Goal: Task Accomplishment & Management: Use online tool/utility

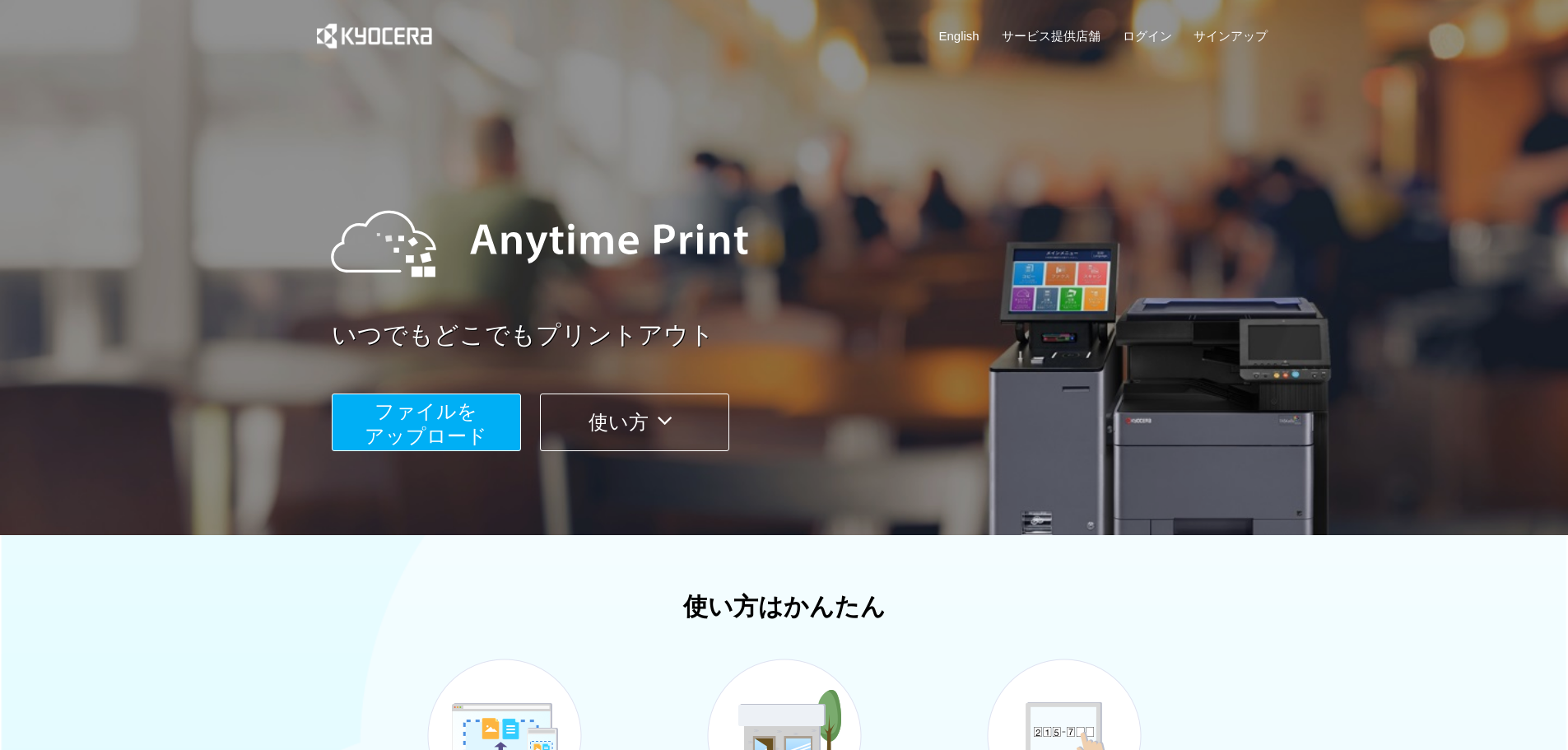
click at [484, 424] on span "ファイルを ​​アップロード" at bounding box center [426, 423] width 123 height 47
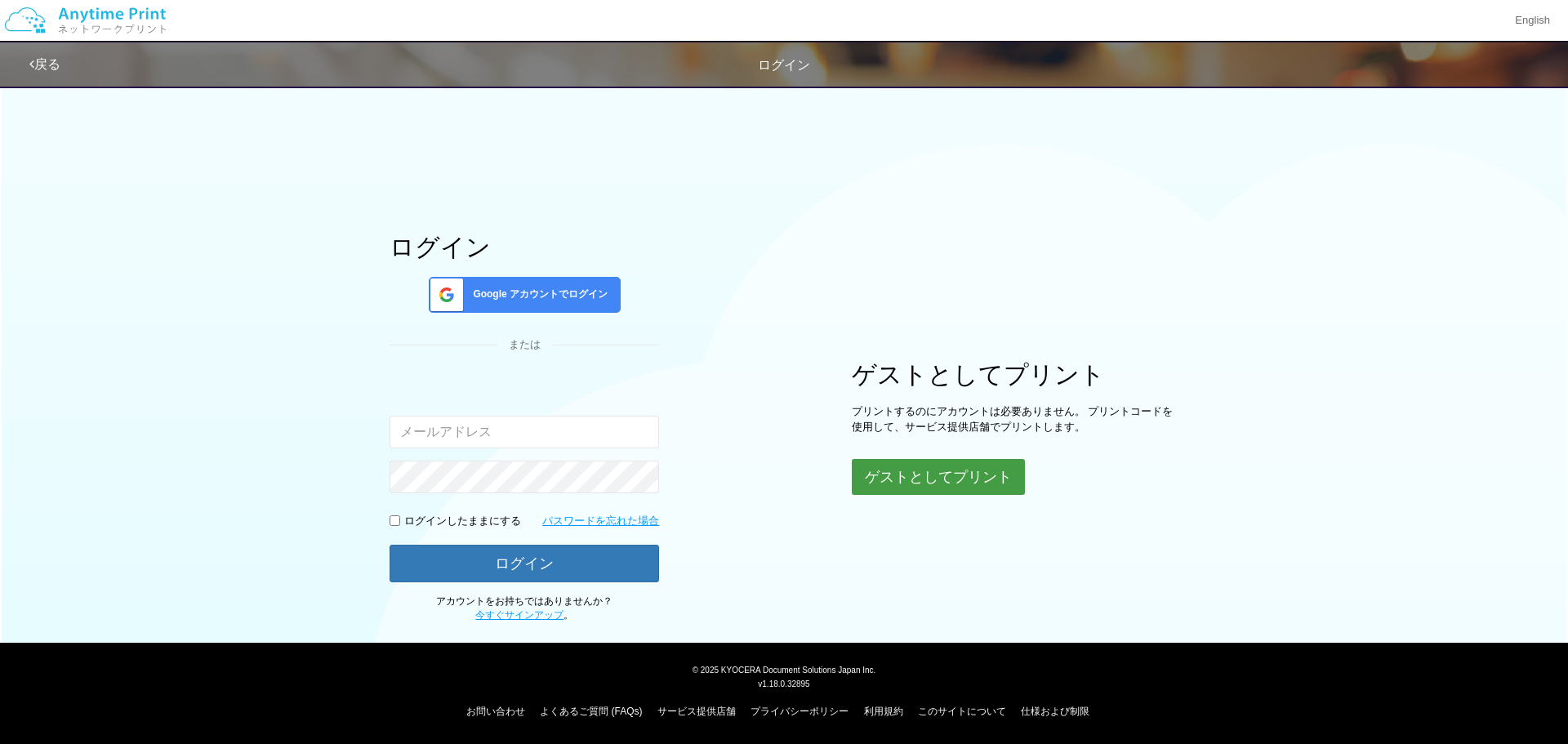
click at [935, 477] on button "ゲストとしてプリント" at bounding box center [938, 477] width 173 height 36
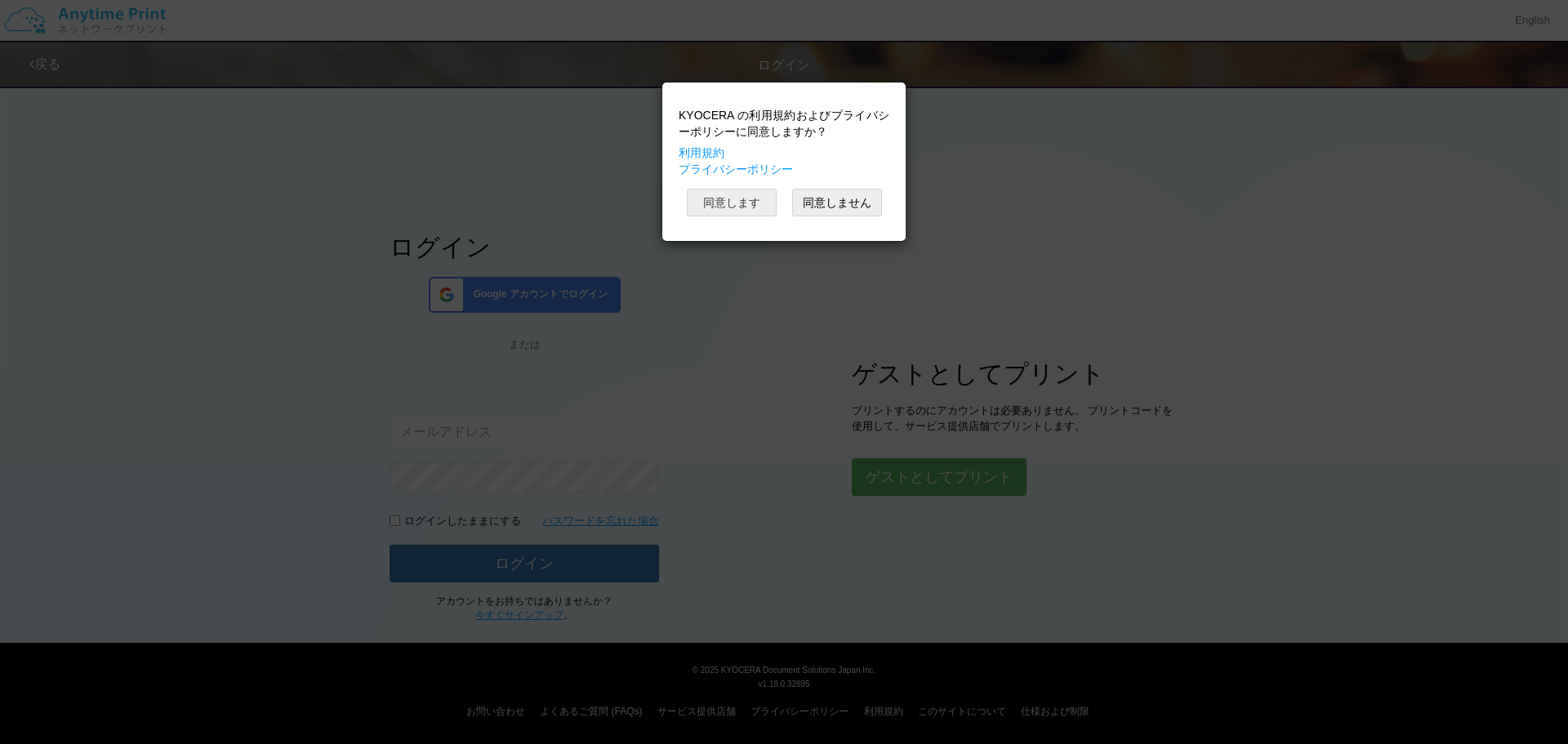
click at [732, 193] on button "同意します" at bounding box center [731, 202] width 90 height 28
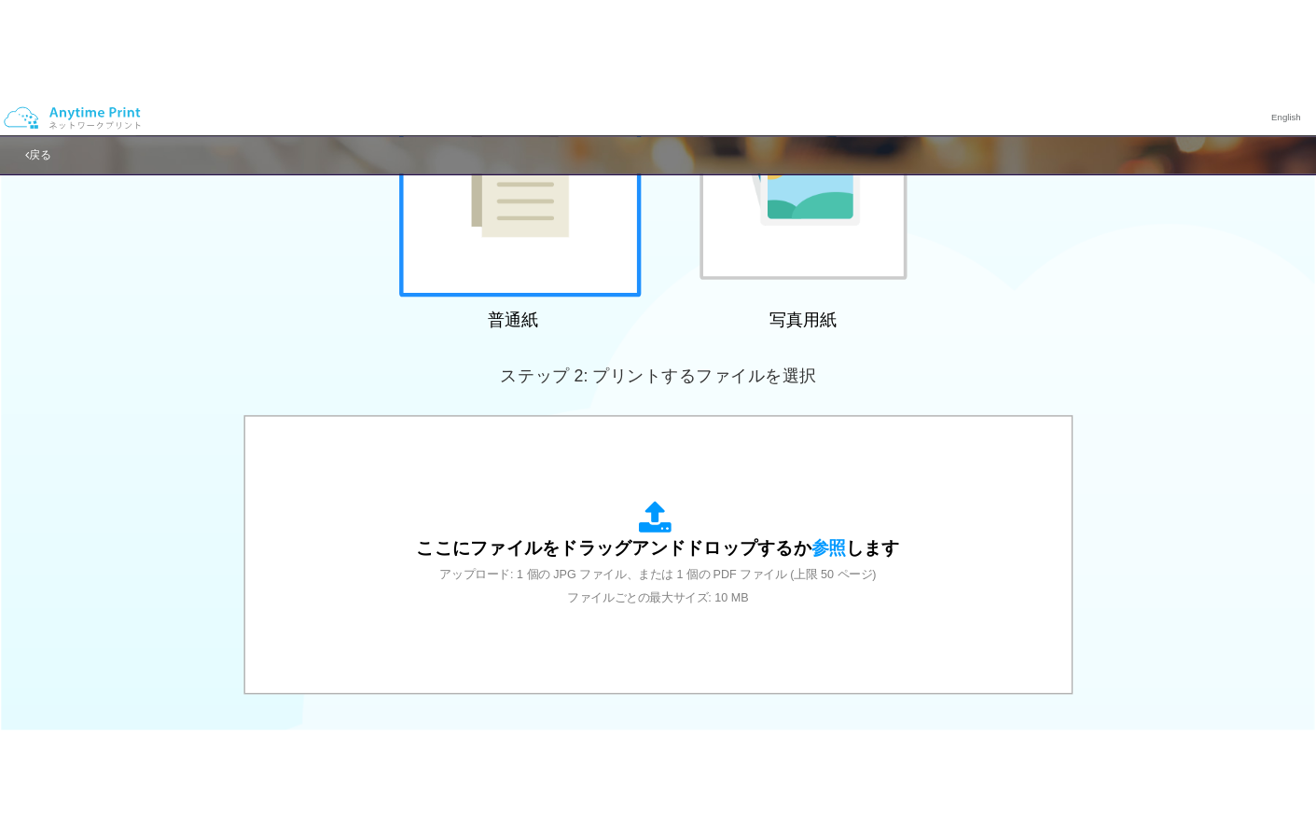
scroll to position [569, 0]
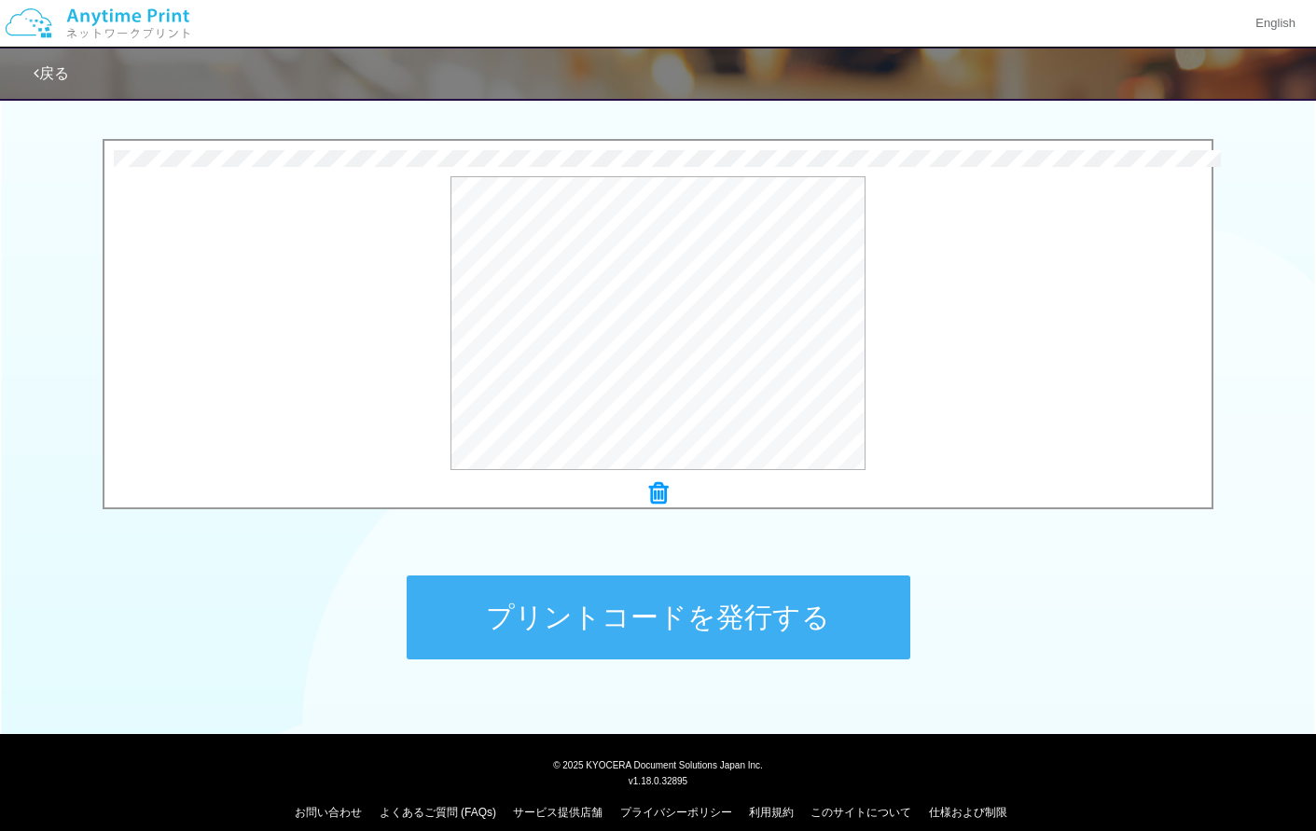
click at [657, 603] on button "プリントコードを発行する" at bounding box center [658, 617] width 503 height 84
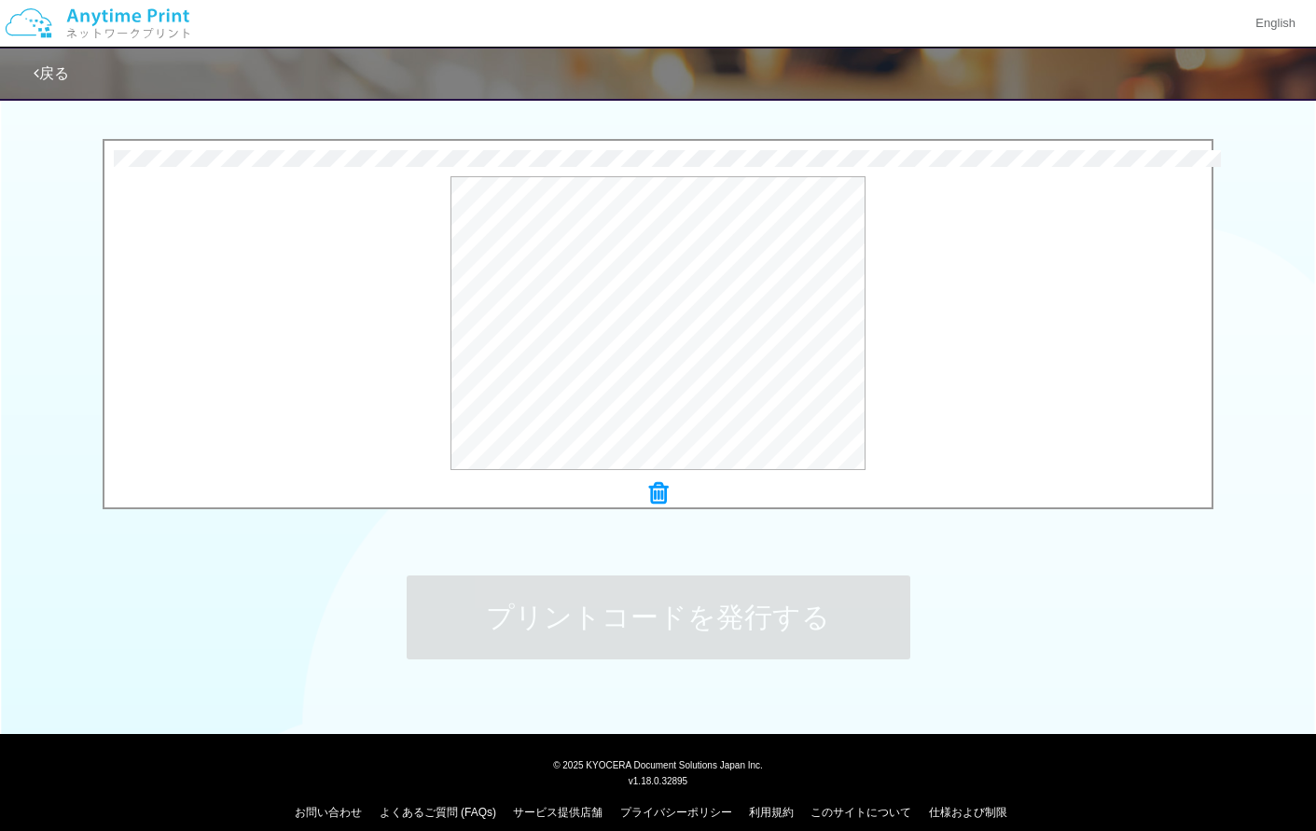
scroll to position [0, 0]
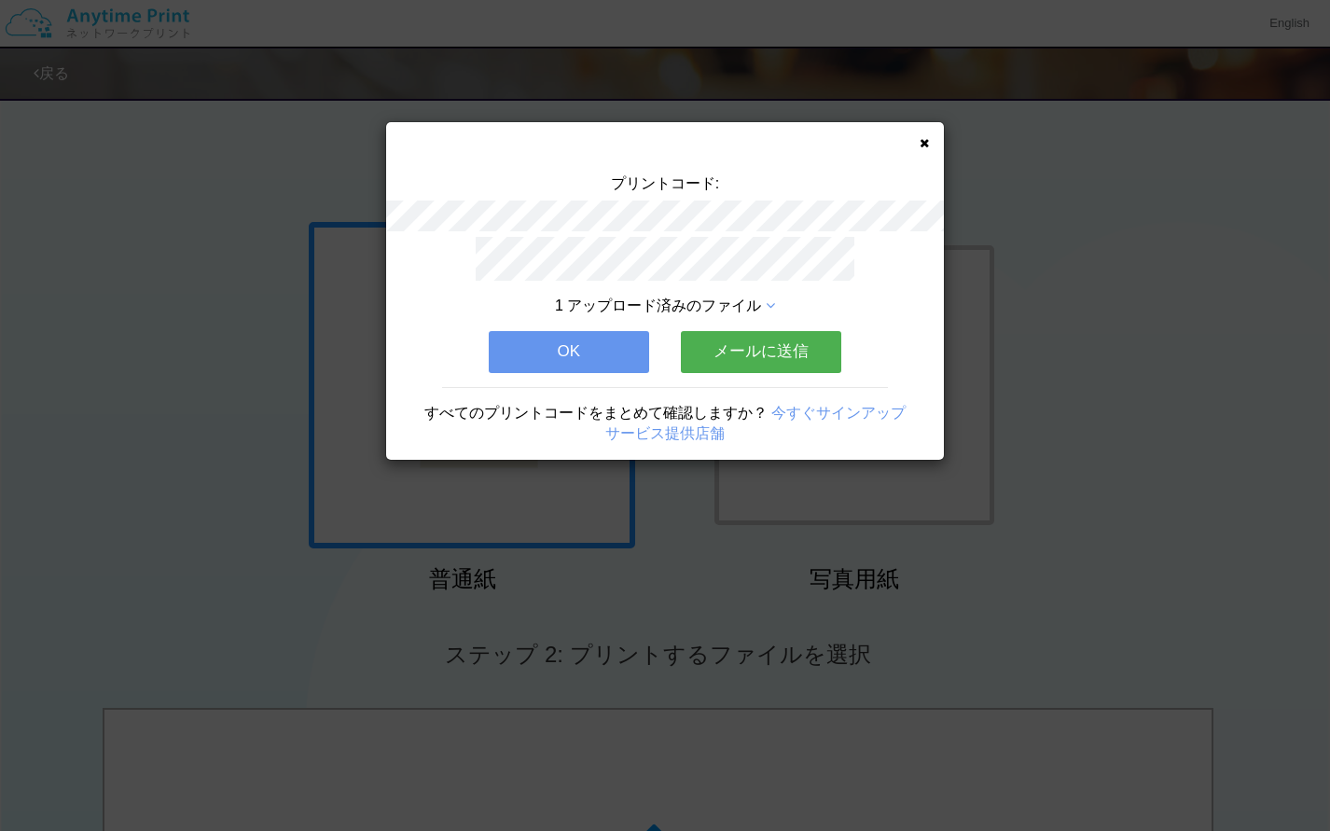
click at [742, 336] on button "メールに送信" at bounding box center [761, 351] width 160 height 41
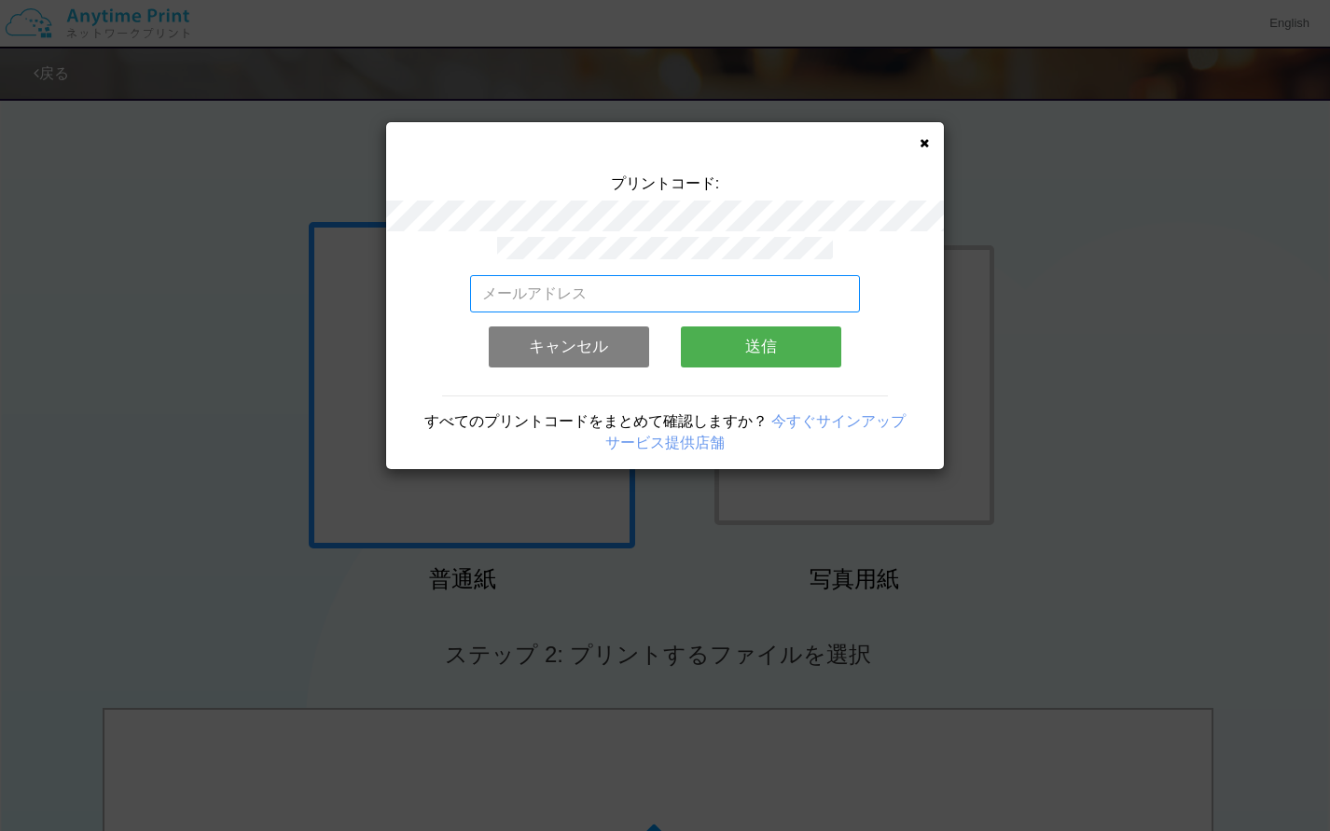
click at [591, 290] on input "email" at bounding box center [665, 293] width 391 height 37
type input "[EMAIL_ADDRESS][DOMAIN_NAME]"
click at [787, 338] on button "送信" at bounding box center [761, 346] width 160 height 41
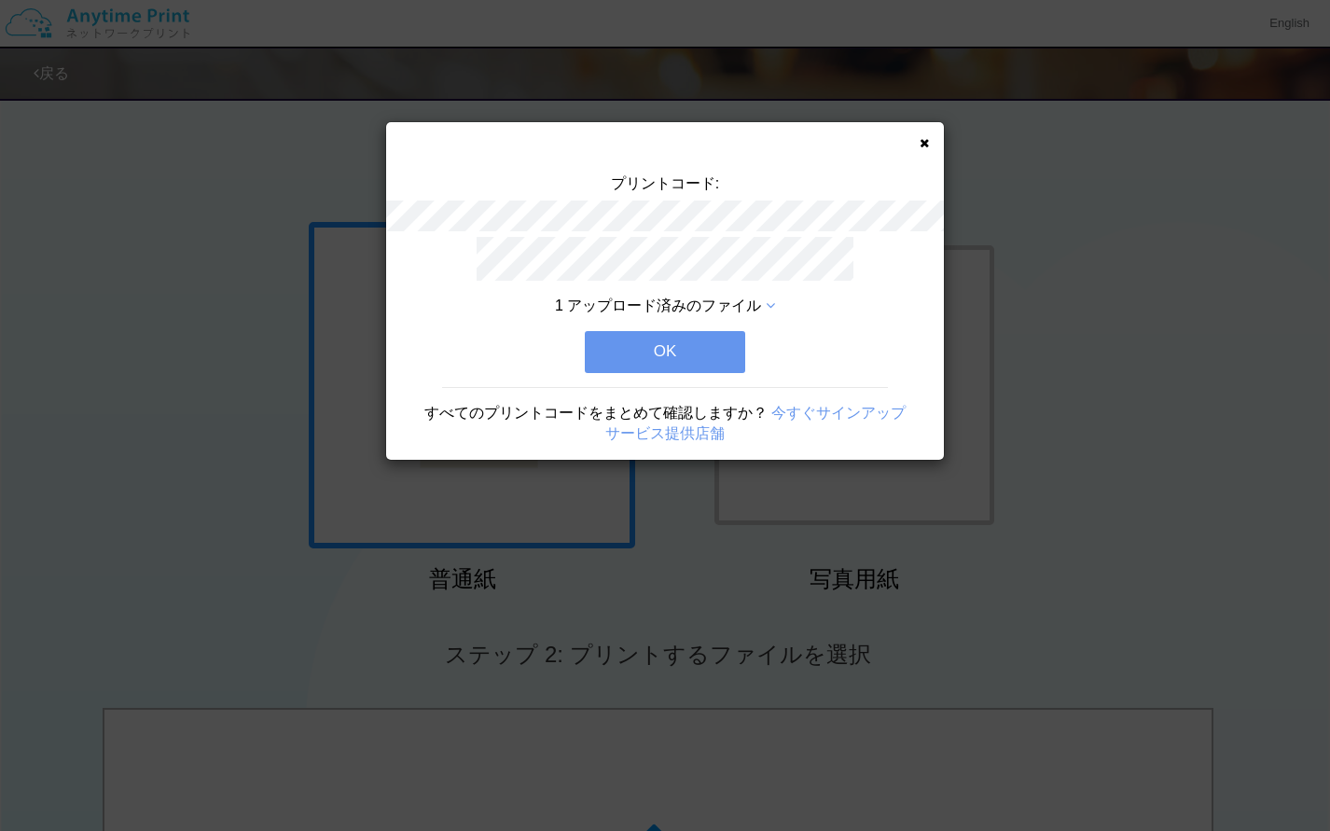
click at [678, 345] on button "OK" at bounding box center [665, 351] width 160 height 41
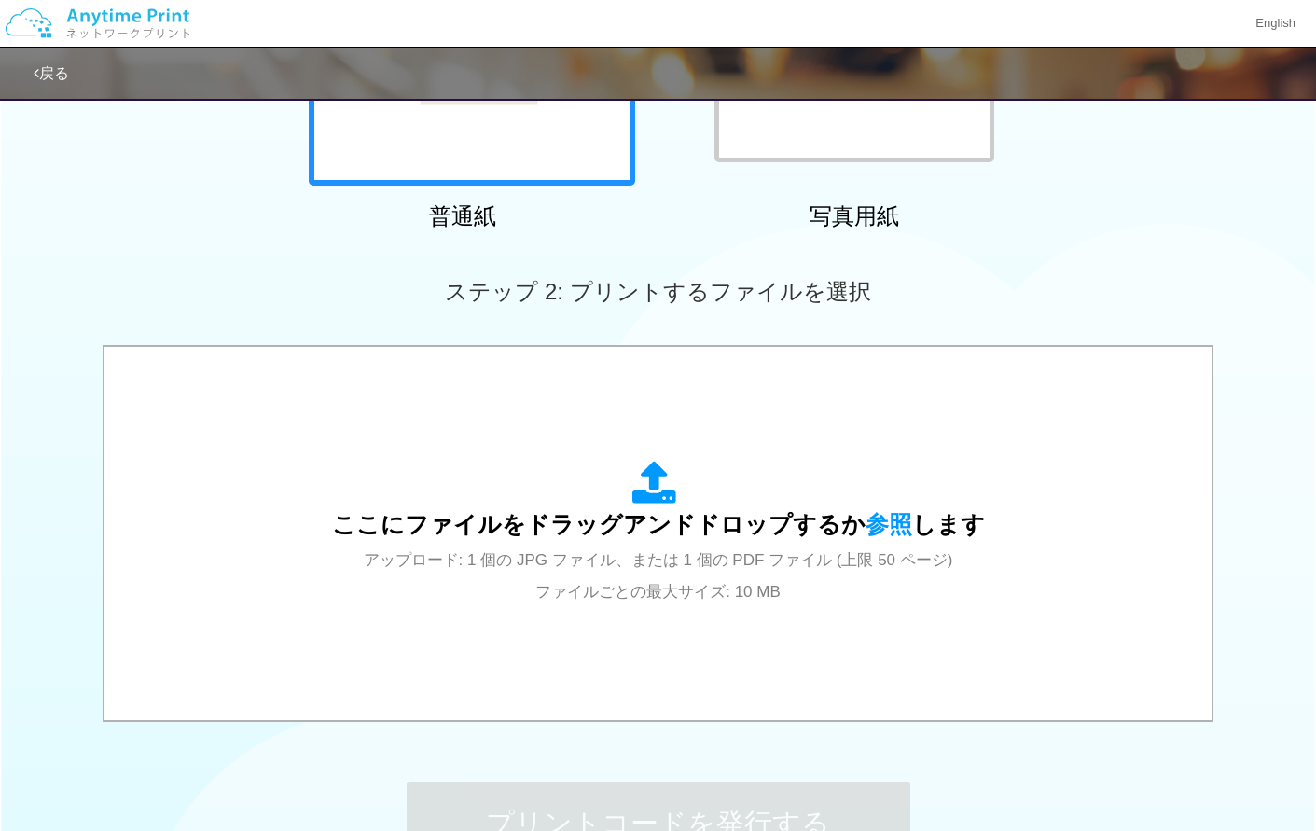
scroll to position [373, 0]
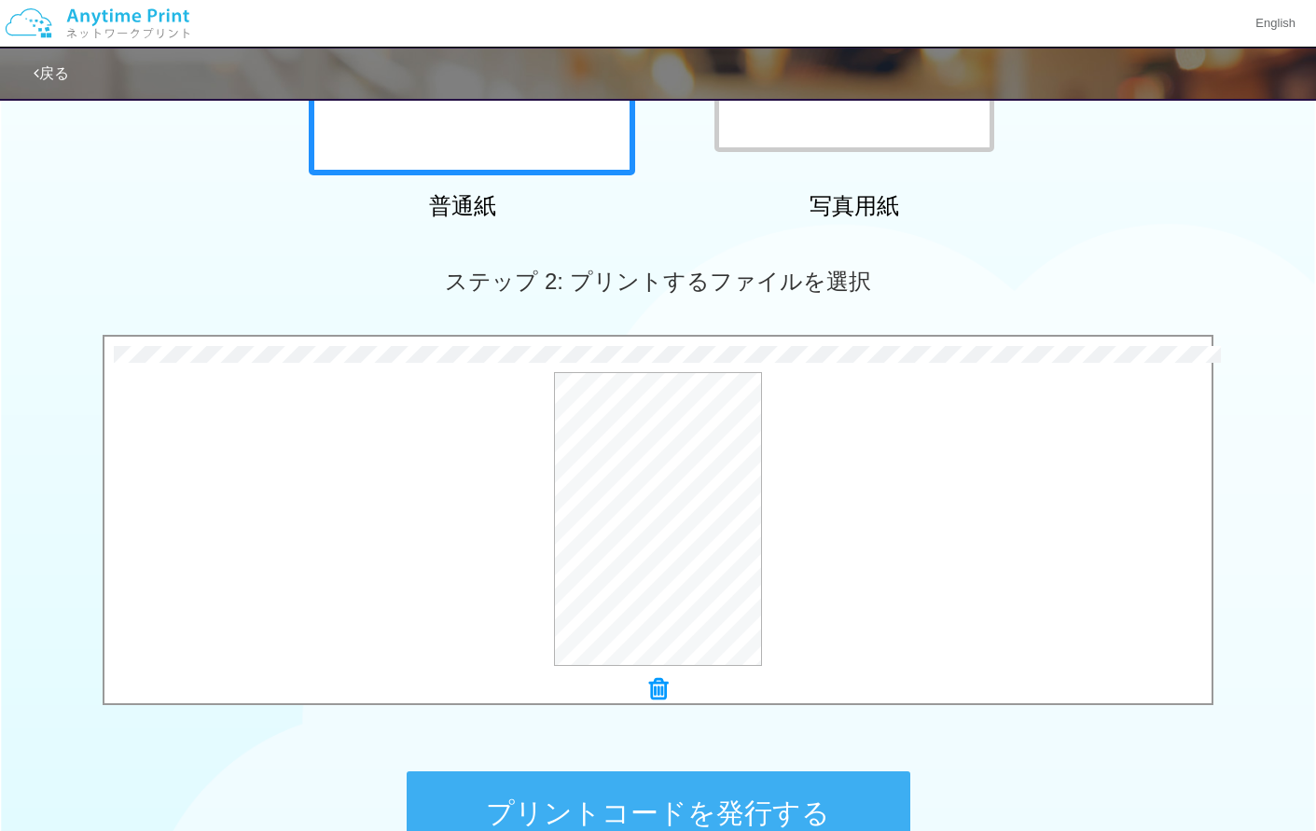
click at [558, 801] on button "プリントコードを発行する" at bounding box center [658, 813] width 503 height 84
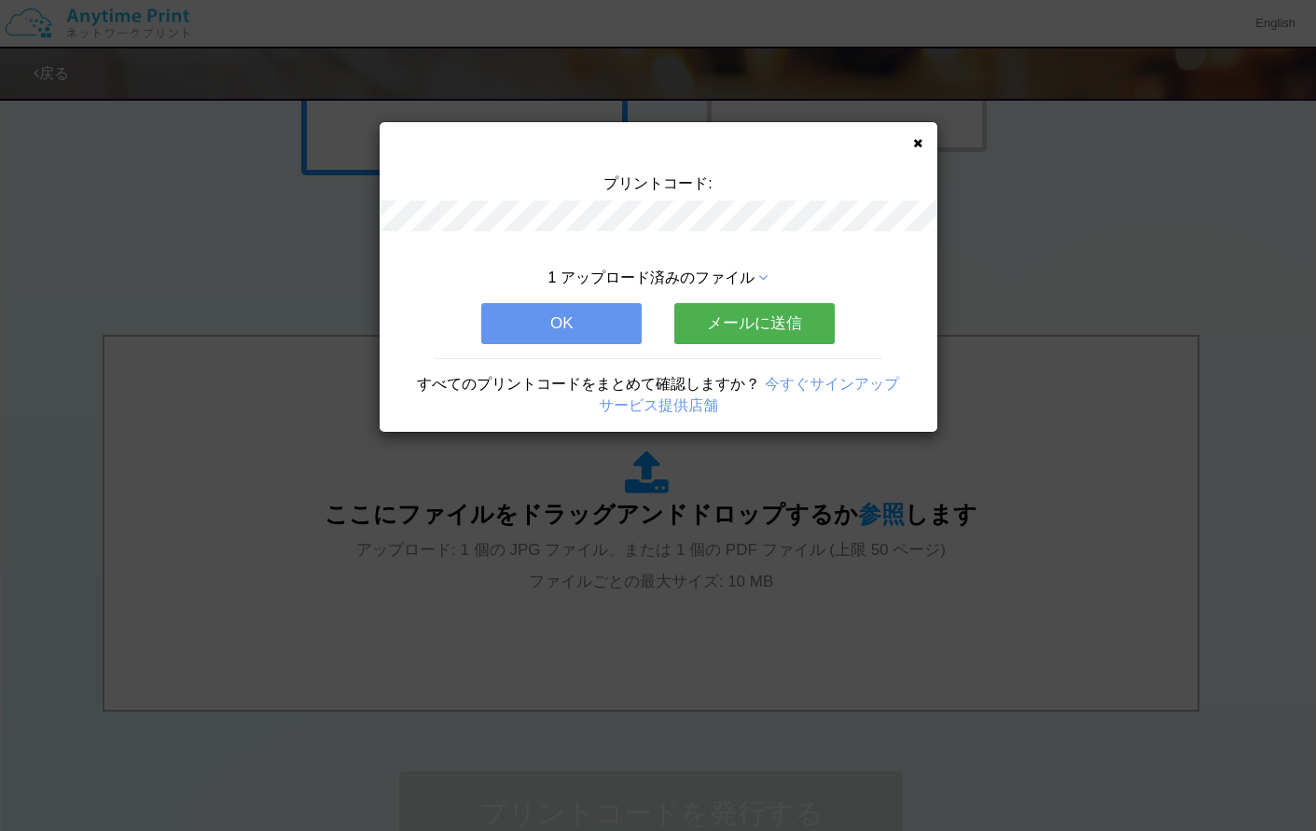
scroll to position [0, 0]
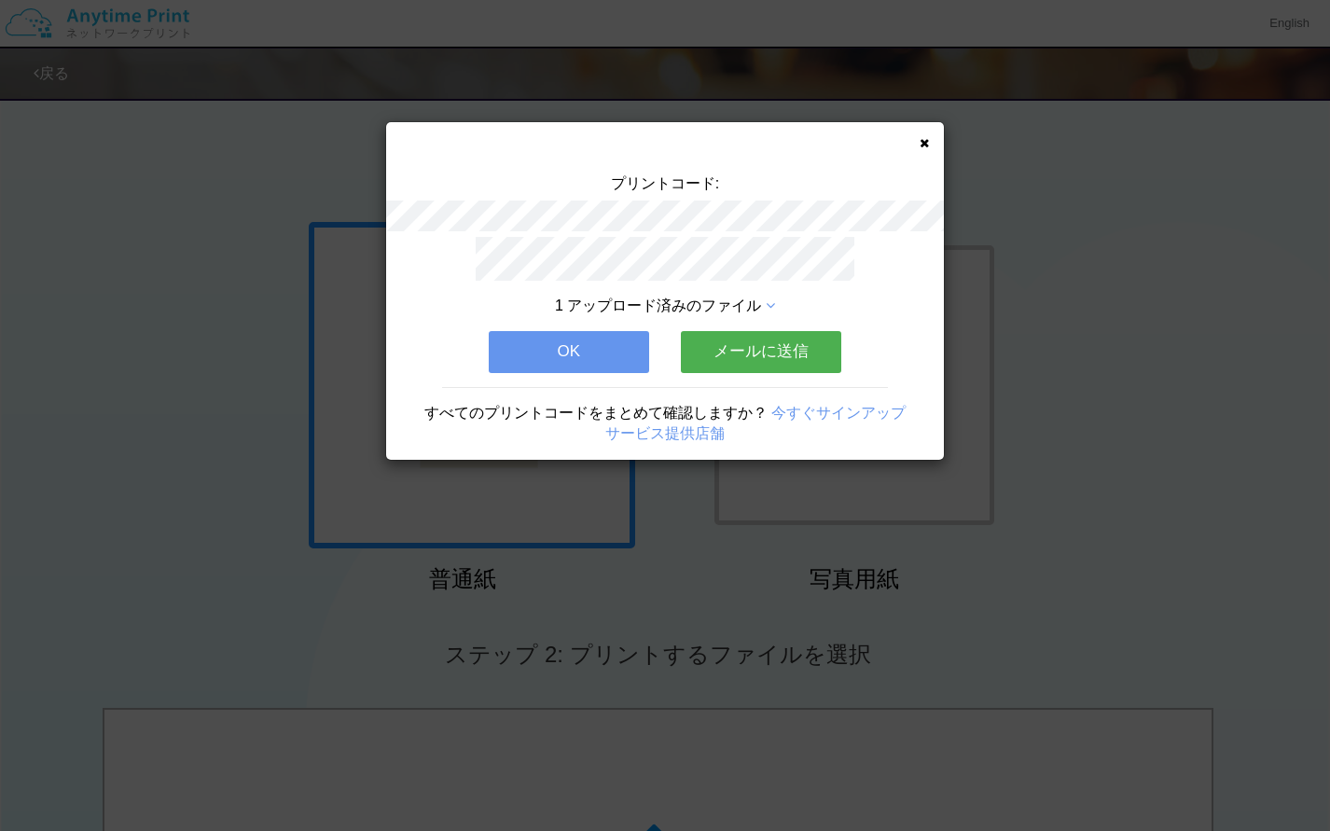
click at [760, 339] on button "メールに送信" at bounding box center [761, 351] width 160 height 41
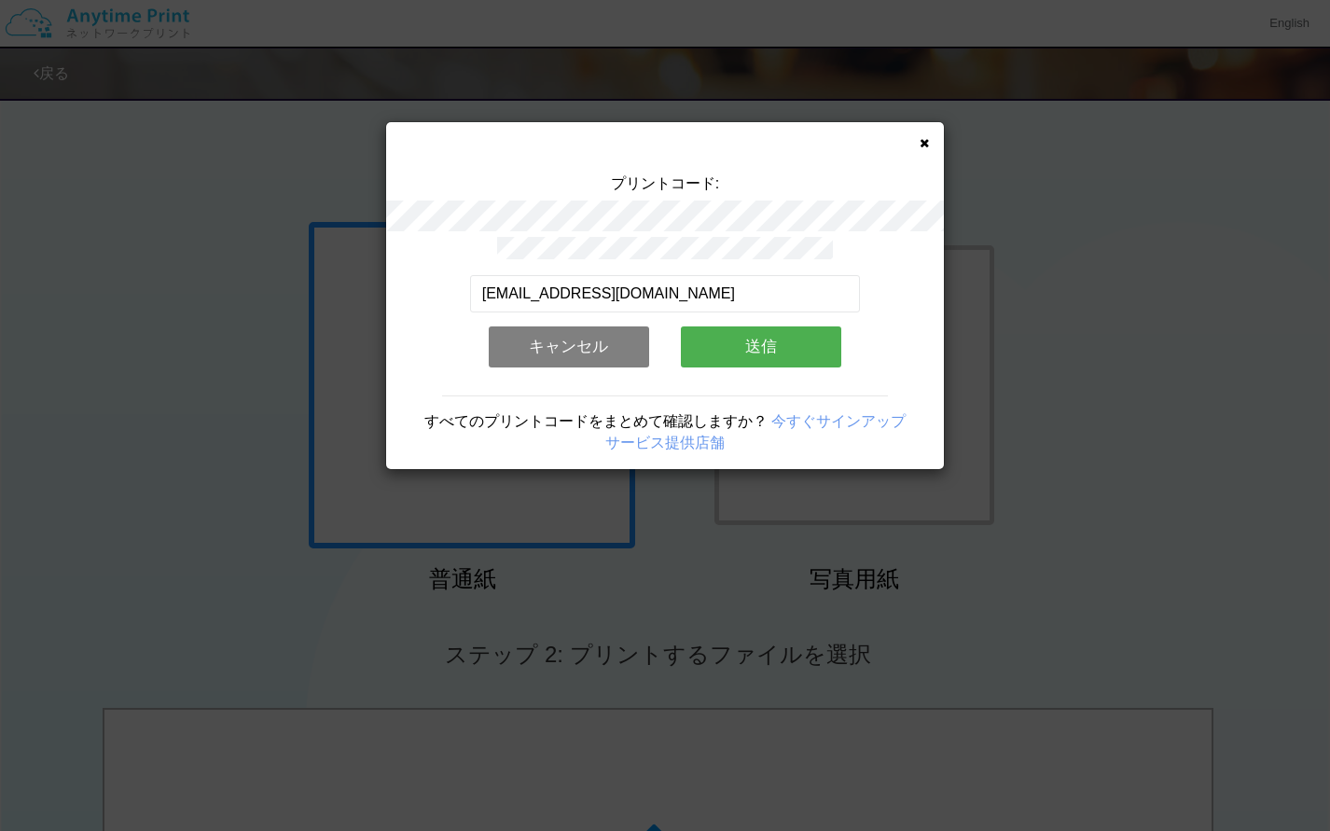
click at [759, 338] on button "送信" at bounding box center [761, 346] width 160 height 41
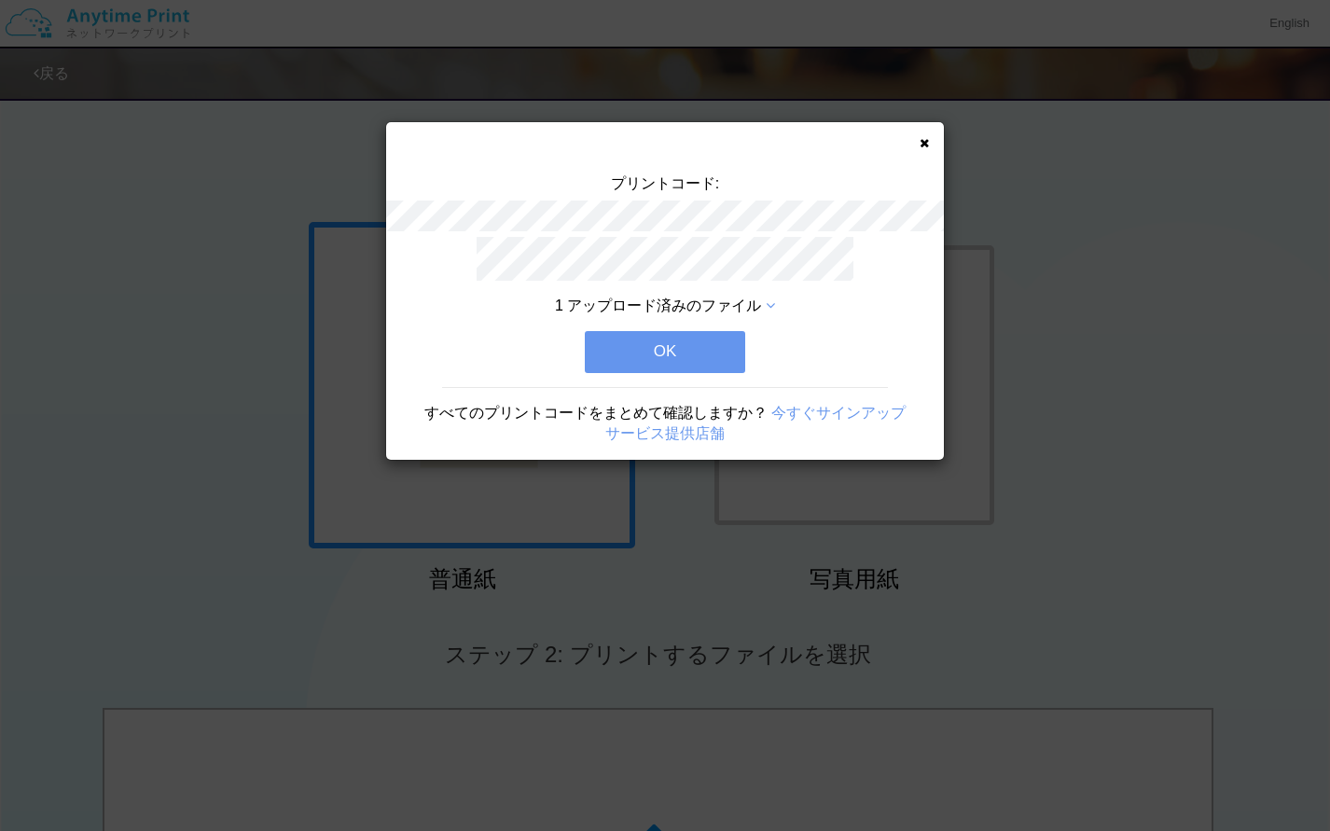
click at [665, 340] on button "OK" at bounding box center [665, 351] width 160 height 41
